Goal: Navigation & Orientation: Understand site structure

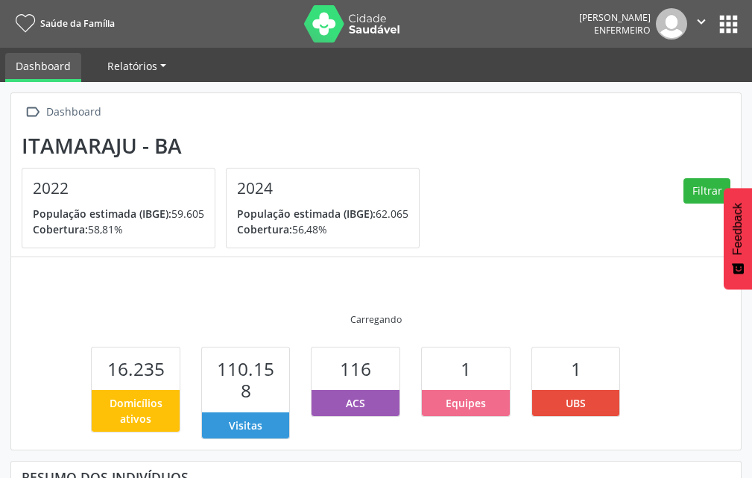
click at [154, 63] on span "Relatórios" at bounding box center [132, 66] width 50 height 14
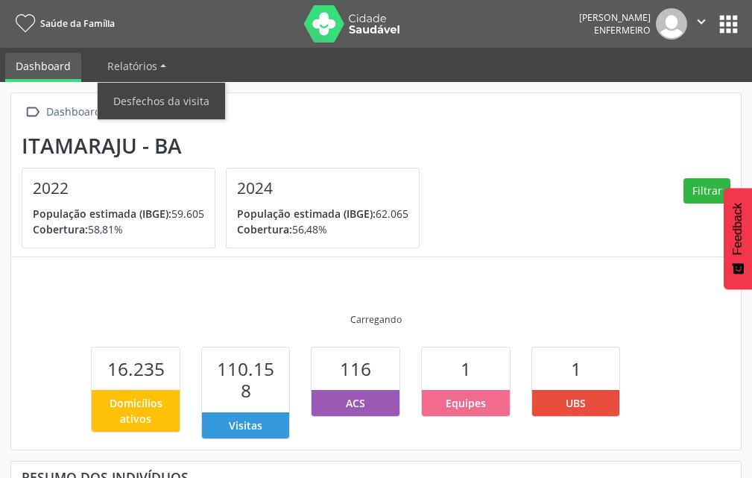
click at [258, 83] on div " Dashboard Itamaraju - BA 2022 População estimada (IBGE): 59.605 Cobertura: 58…" at bounding box center [376, 339] width 752 height 514
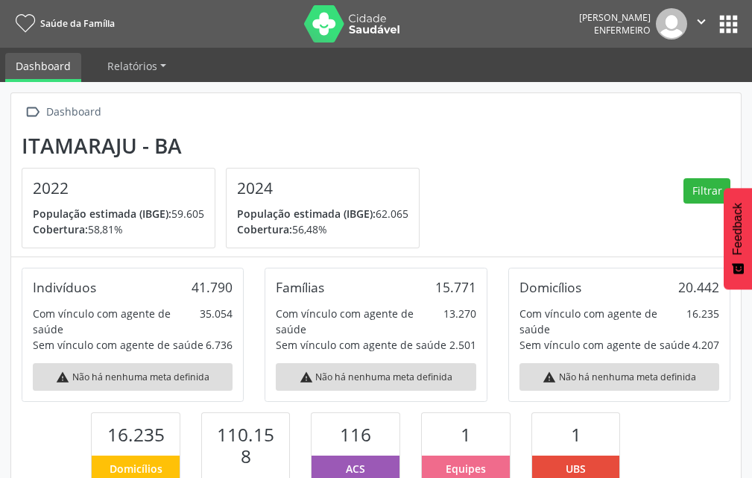
click at [712, 19] on button "" at bounding box center [701, 23] width 28 height 31
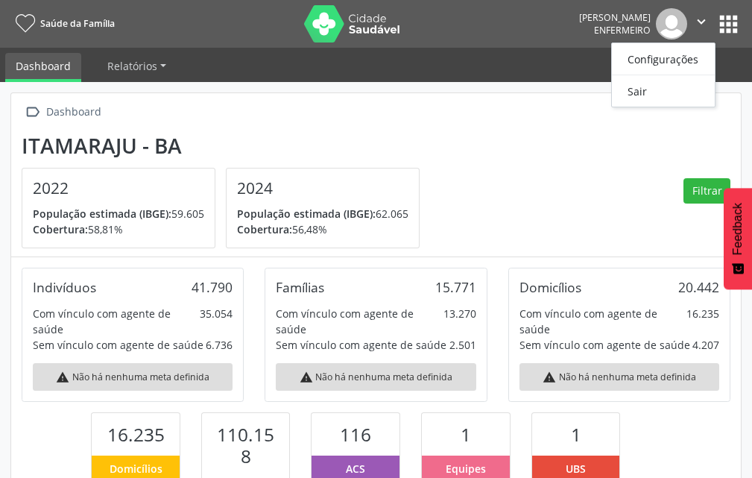
click at [720, 20] on button "apps" at bounding box center [728, 24] width 26 height 26
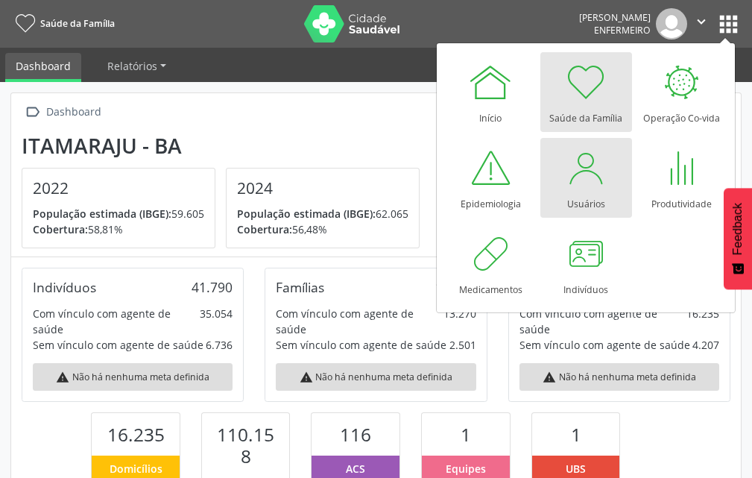
click at [577, 176] on div at bounding box center [585, 167] width 45 height 45
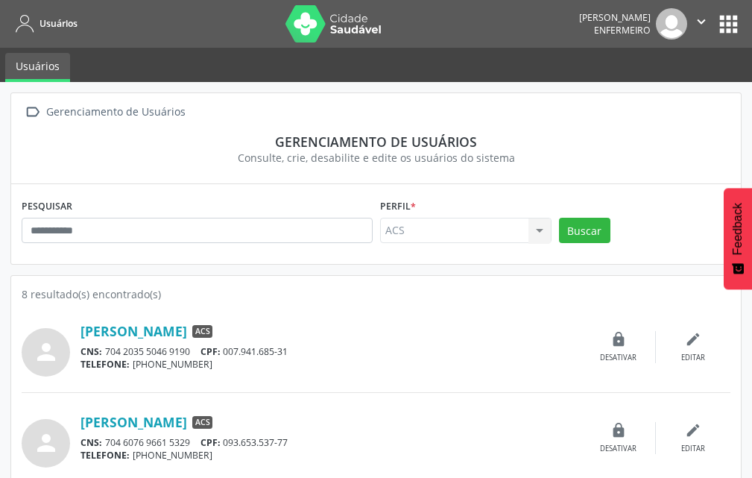
click at [721, 25] on button "apps" at bounding box center [728, 24] width 26 height 26
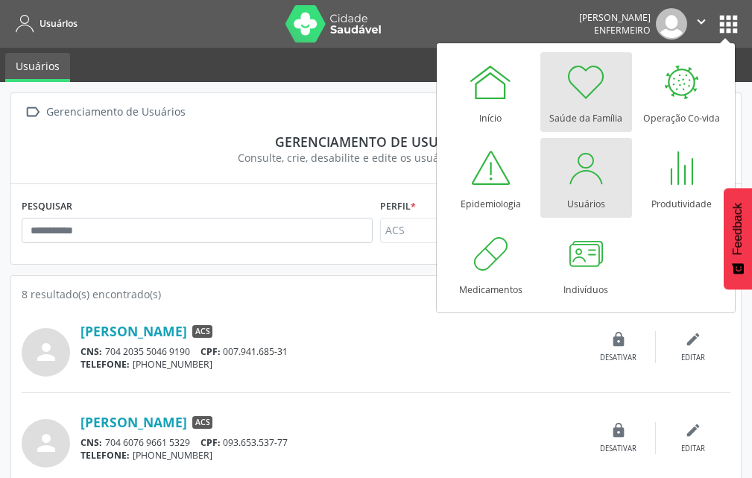
click at [577, 98] on div at bounding box center [585, 82] width 45 height 45
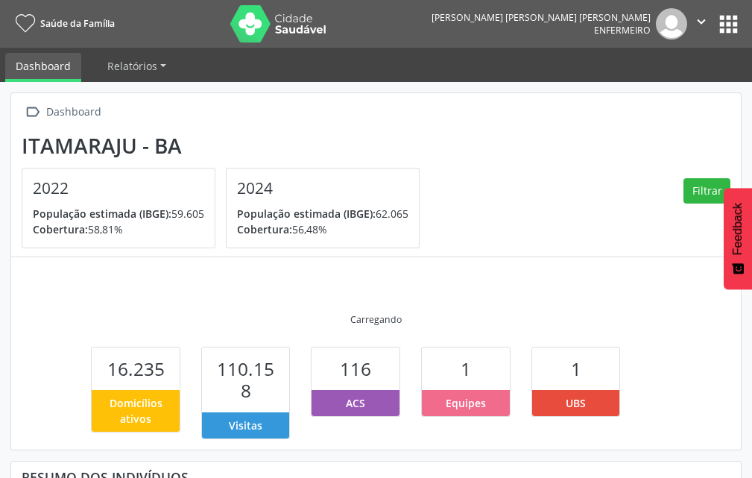
click at [28, 66] on link "Dashboard" at bounding box center [43, 67] width 76 height 29
click at [108, 66] on span "Relatórios" at bounding box center [132, 66] width 50 height 14
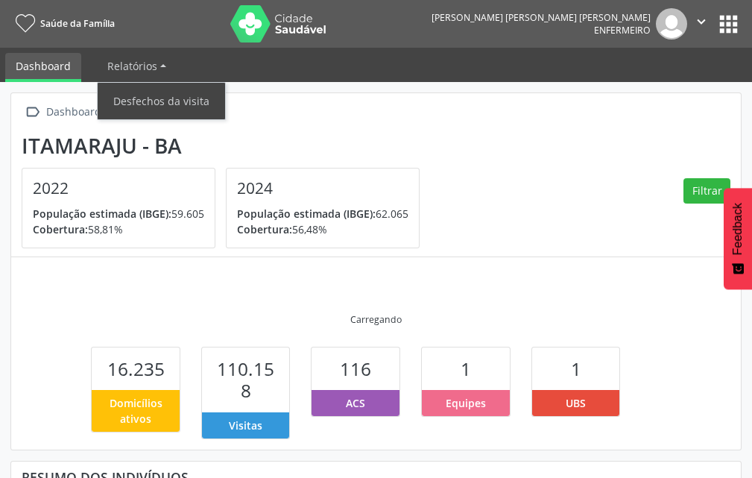
click at [72, 63] on link "Dashboard" at bounding box center [43, 67] width 76 height 29
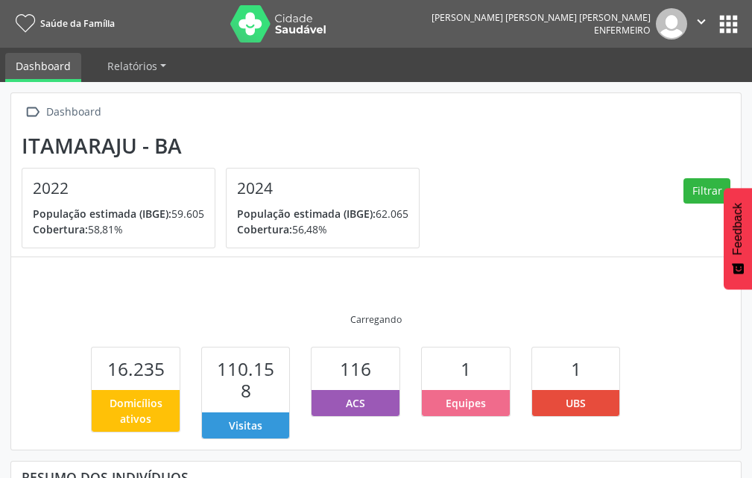
click at [66, 16] on link "Saúde da Família" at bounding box center [62, 23] width 104 height 25
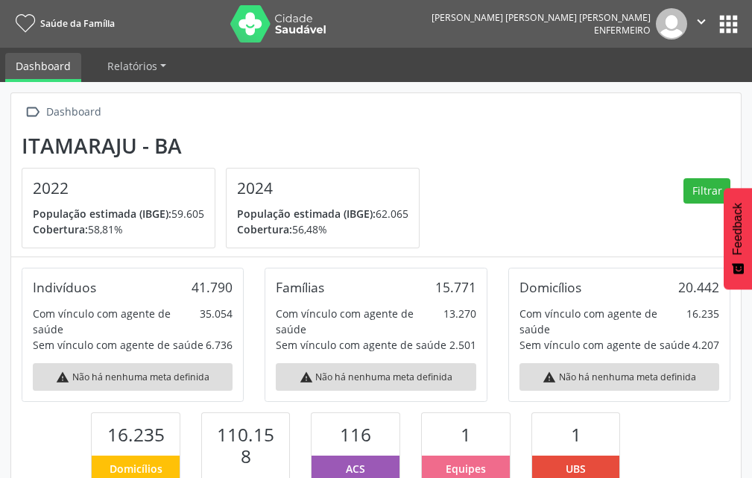
click at [740, 25] on button "apps" at bounding box center [728, 24] width 26 height 26
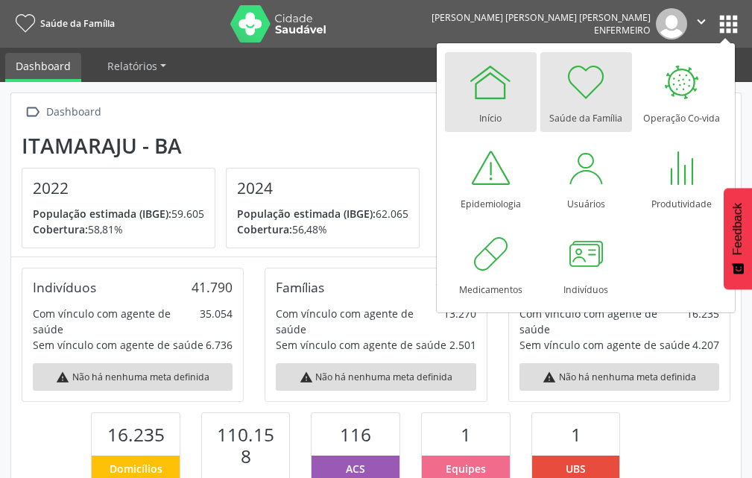
click at [504, 94] on div at bounding box center [490, 82] width 45 height 45
